Goal: Information Seeking & Learning: Get advice/opinions

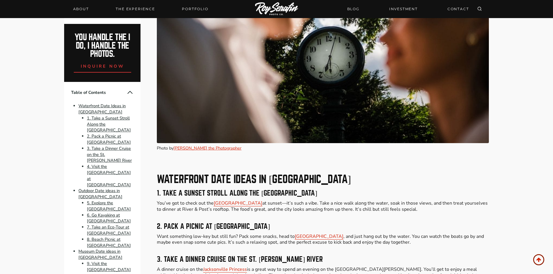
scroll to position [525, 0]
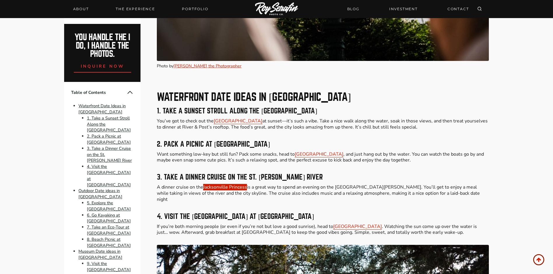
click at [236, 187] on link "Jacksonville Princess" at bounding box center [225, 187] width 44 height 6
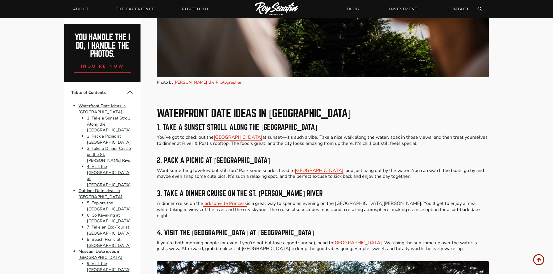
scroll to position [496, 0]
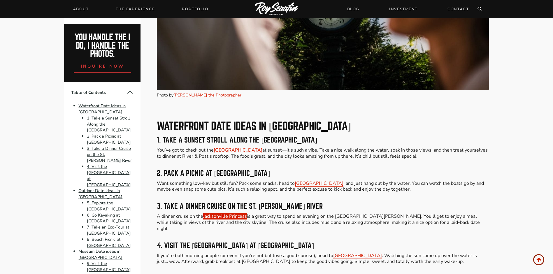
click at [234, 217] on link "Jacksonville Princess" at bounding box center [225, 216] width 44 height 6
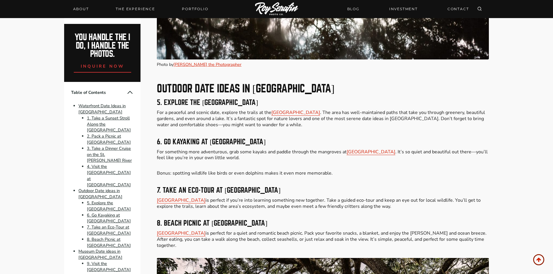
scroll to position [933, 0]
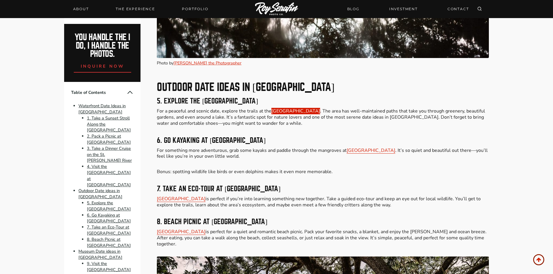
click at [287, 108] on link "[GEOGRAPHIC_DATA]" at bounding box center [296, 111] width 49 height 6
drag, startPoint x: 271, startPoint y: 105, endPoint x: 343, endPoint y: 104, distance: 71.8
click at [343, 108] on p "For a peaceful and scenic date, explore the trails at the [GEOGRAPHIC_DATA] . T…" at bounding box center [323, 117] width 332 height 18
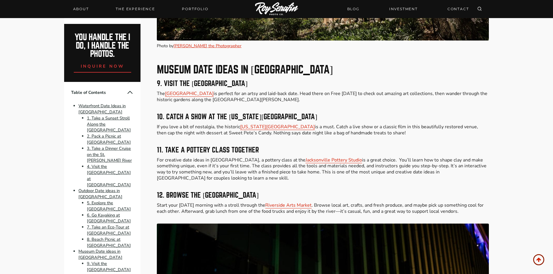
scroll to position [1400, 0]
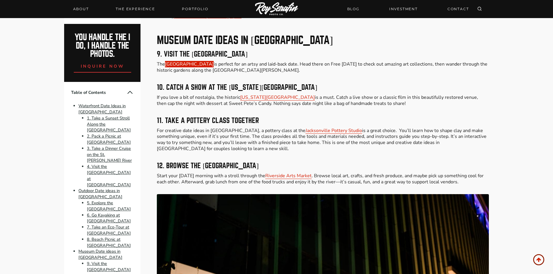
click at [192, 61] on link "[GEOGRAPHIC_DATA]" at bounding box center [189, 64] width 49 height 6
drag, startPoint x: 165, startPoint y: 58, endPoint x: 241, endPoint y: 57, distance: 75.8
click at [241, 61] on p "The [GEOGRAPHIC_DATA] is perfect for an artsy and laid-back date. Head there on…" at bounding box center [323, 67] width 332 height 12
click at [251, 94] on link "[US_STATE][GEOGRAPHIC_DATA]" at bounding box center [277, 97] width 75 height 6
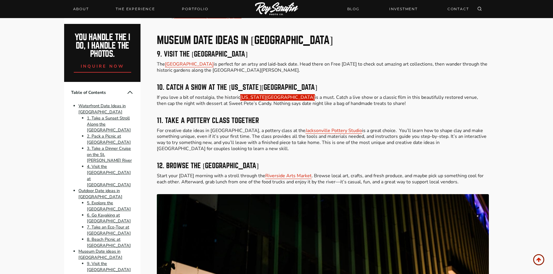
drag, startPoint x: 241, startPoint y: 90, endPoint x: 272, endPoint y: 89, distance: 31.8
click at [272, 94] on p "If you love a bit of nostalgia, the historic [US_STATE][GEOGRAPHIC_DATA] is a m…" at bounding box center [323, 100] width 332 height 12
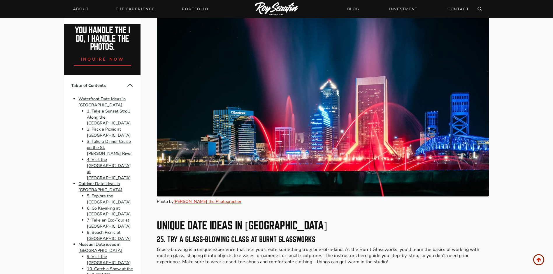
scroll to position [0, 0]
